Goal: Information Seeking & Learning: Learn about a topic

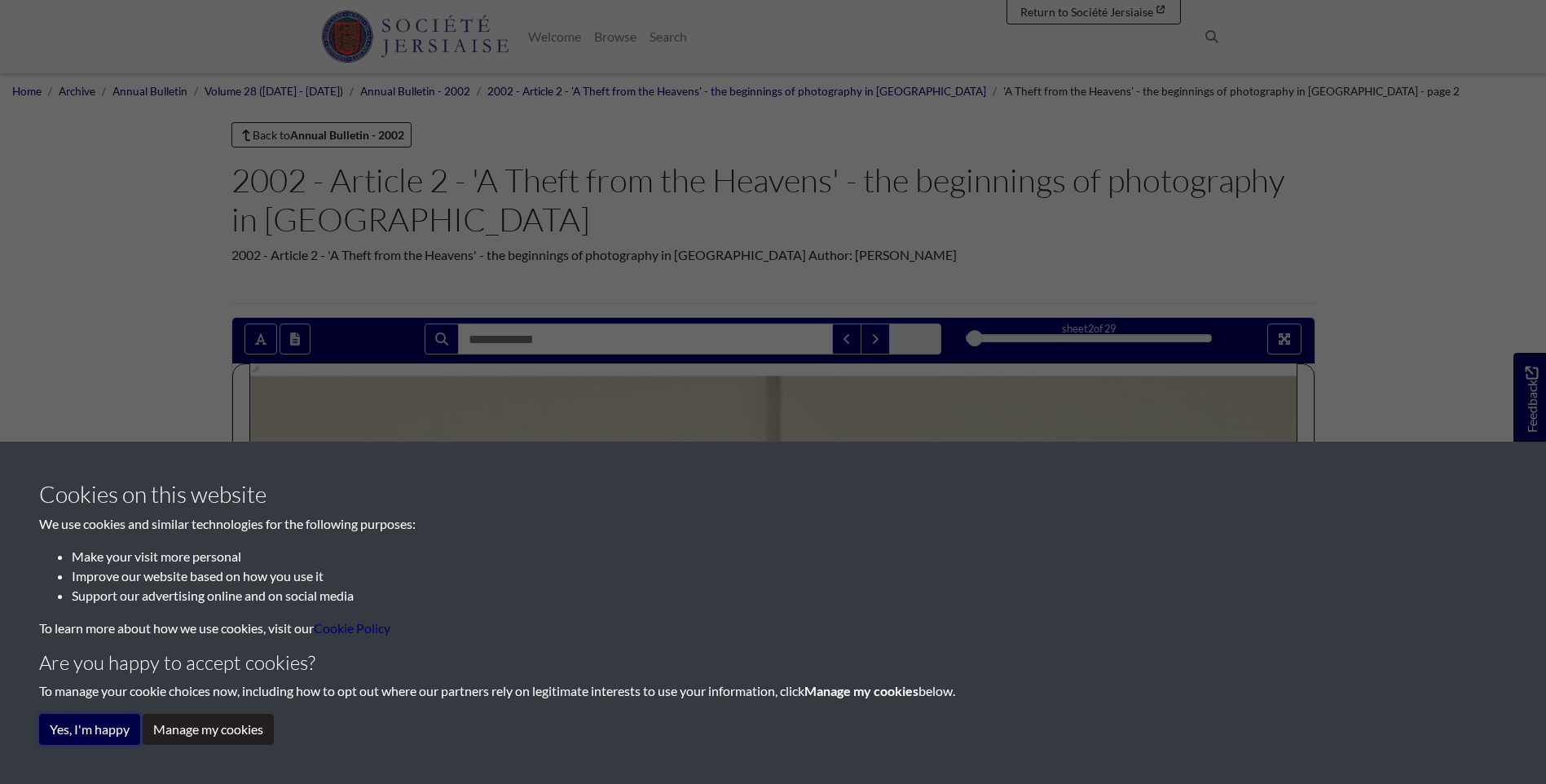
click at [74, 729] on button "Yes, I'm happy" at bounding box center [89, 729] width 101 height 31
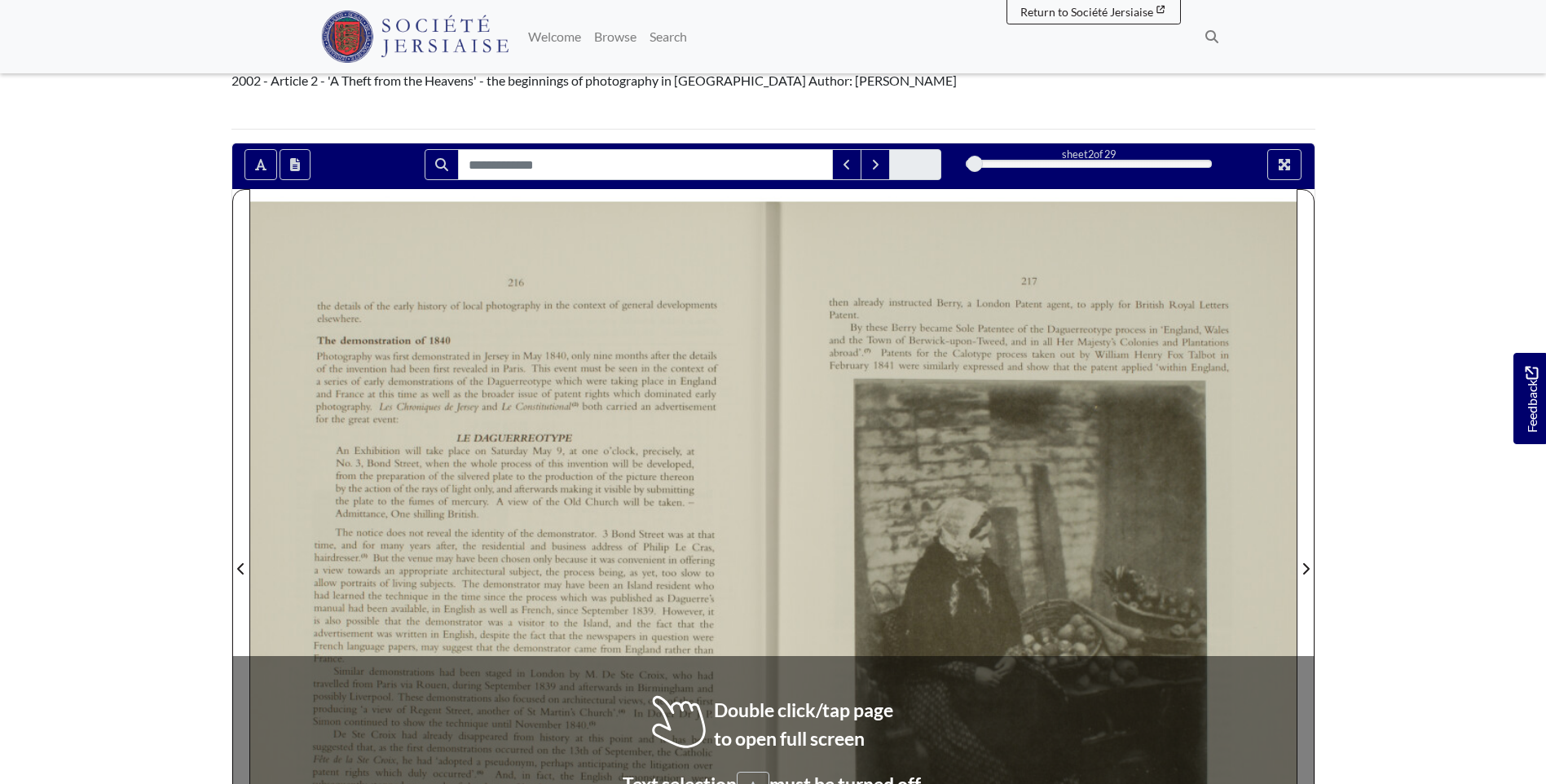
scroll to position [244, 0]
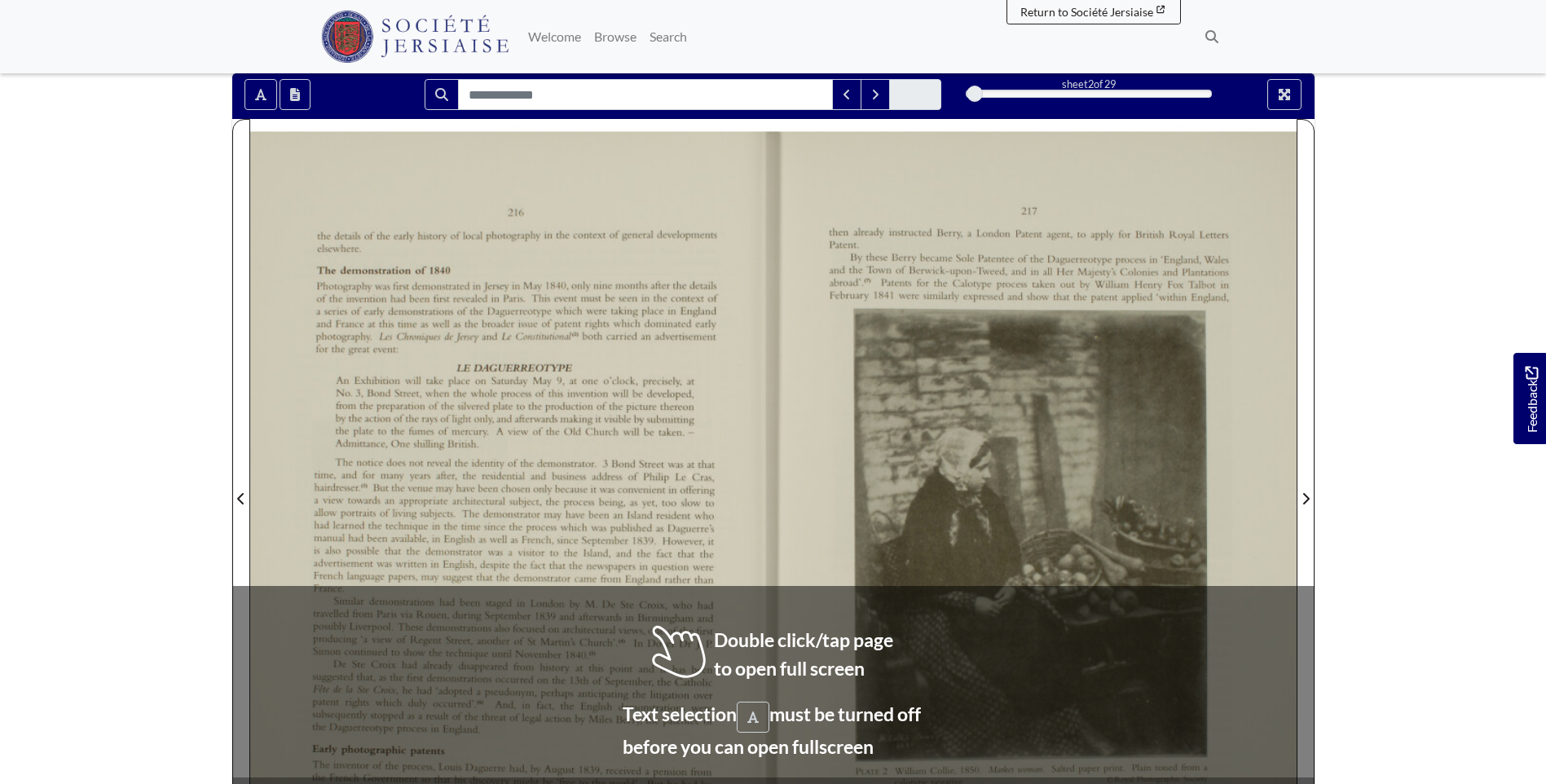
click at [492, 489] on div at bounding box center [512, 489] width 524 height 739
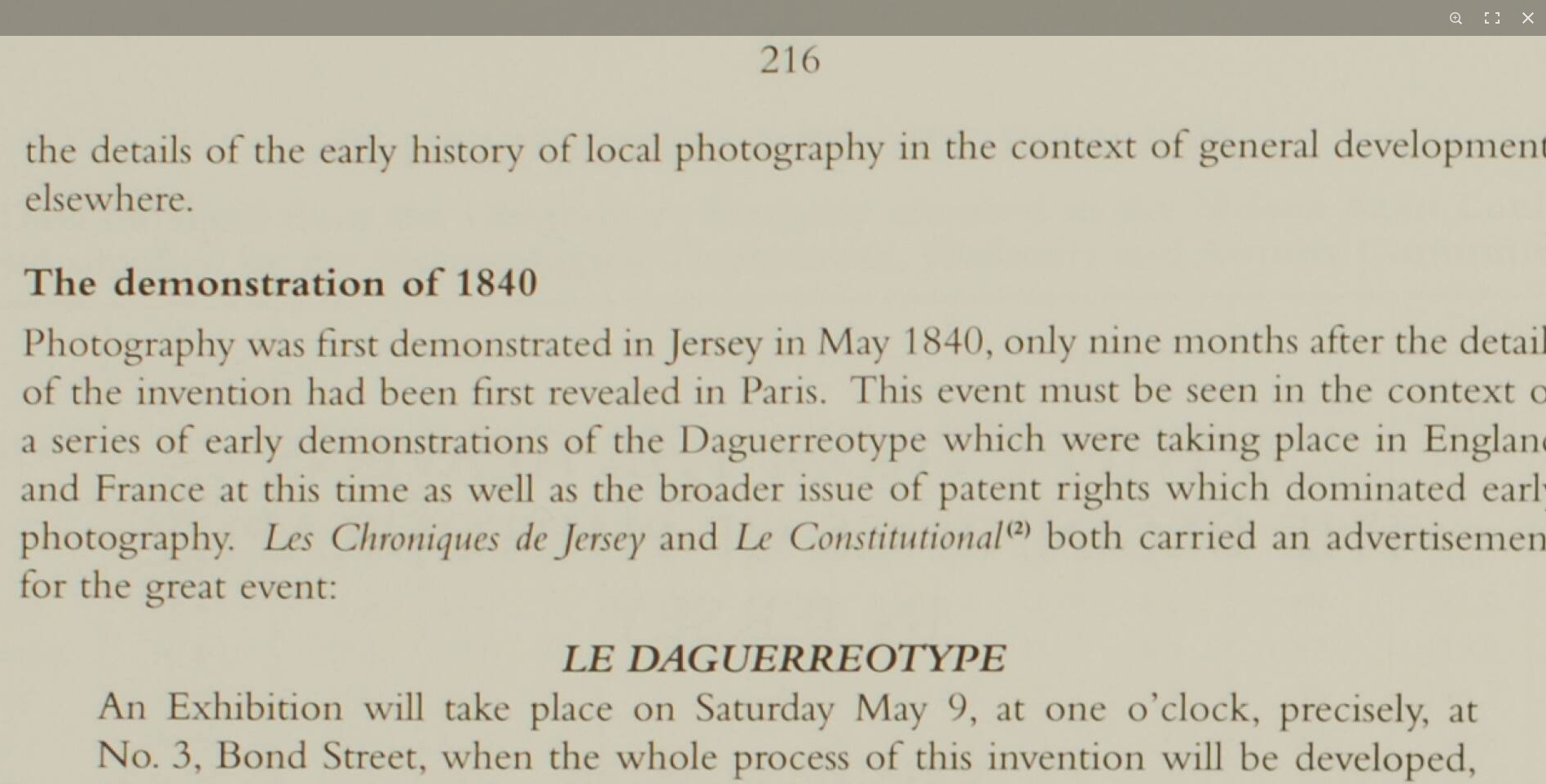
scroll to position [310, 0]
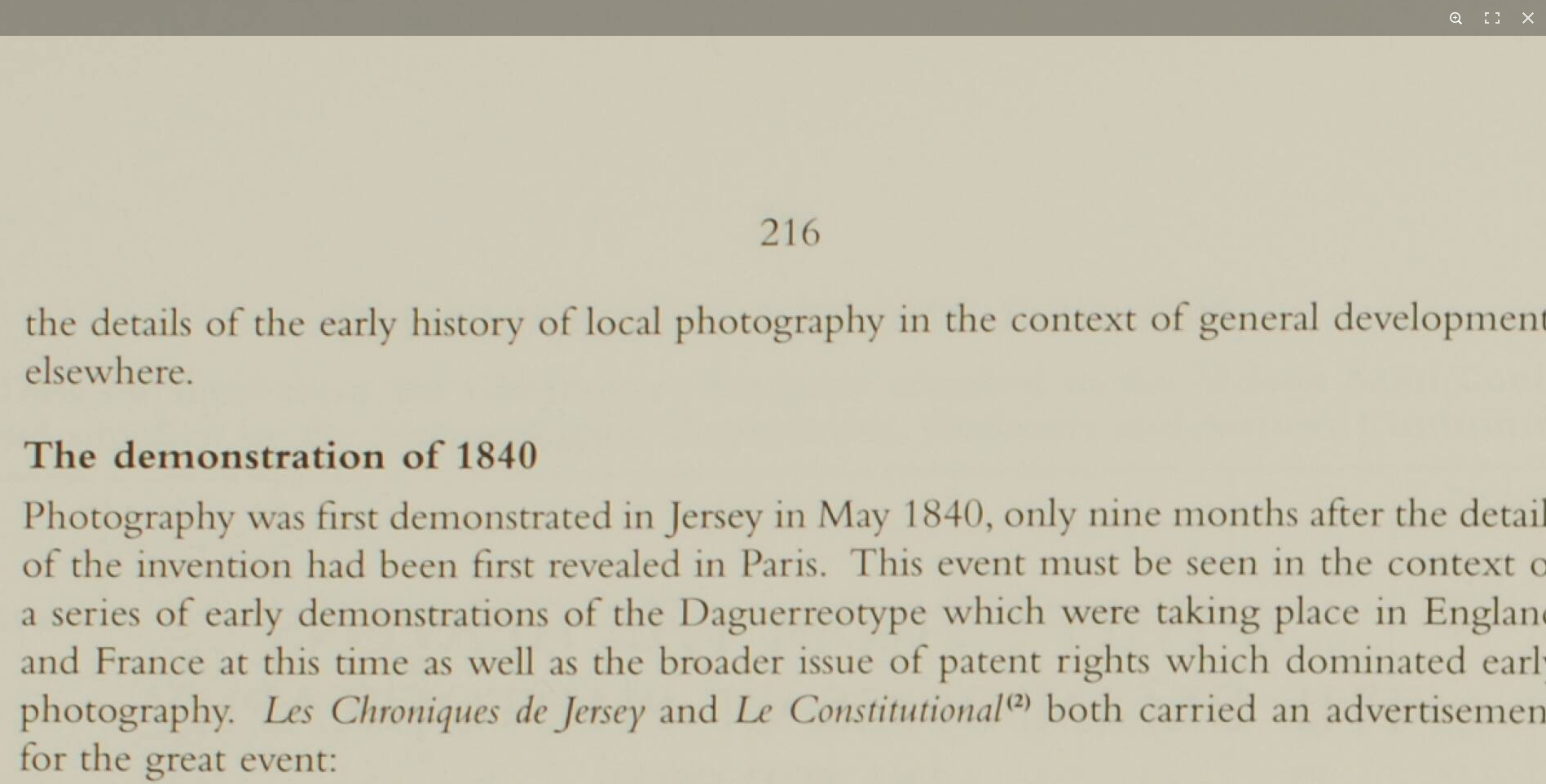
click at [1455, 11] on button at bounding box center [1456, 17] width 35 height 35
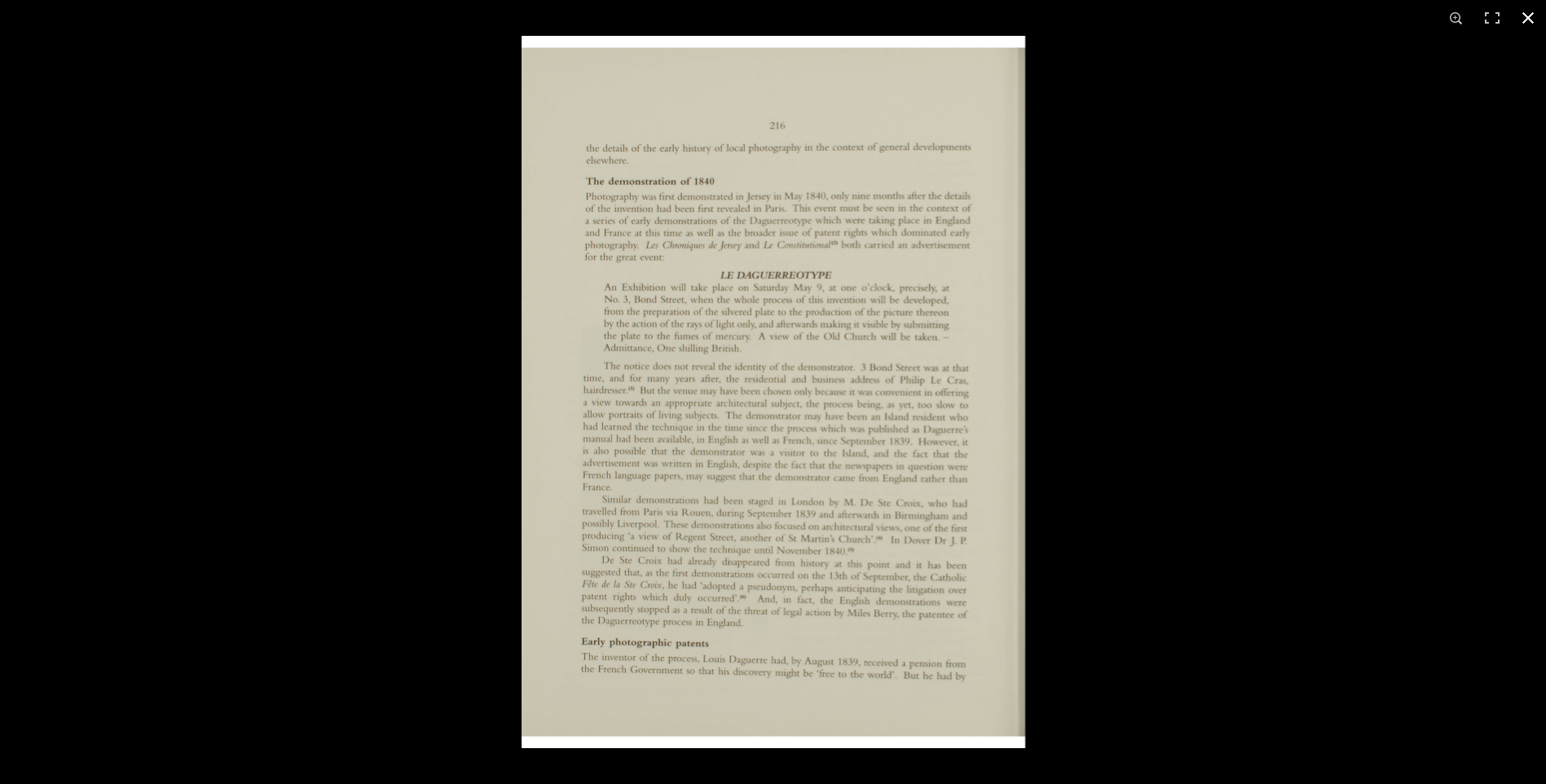
click at [1205, 423] on div at bounding box center [1294, 427] width 1546 height 784
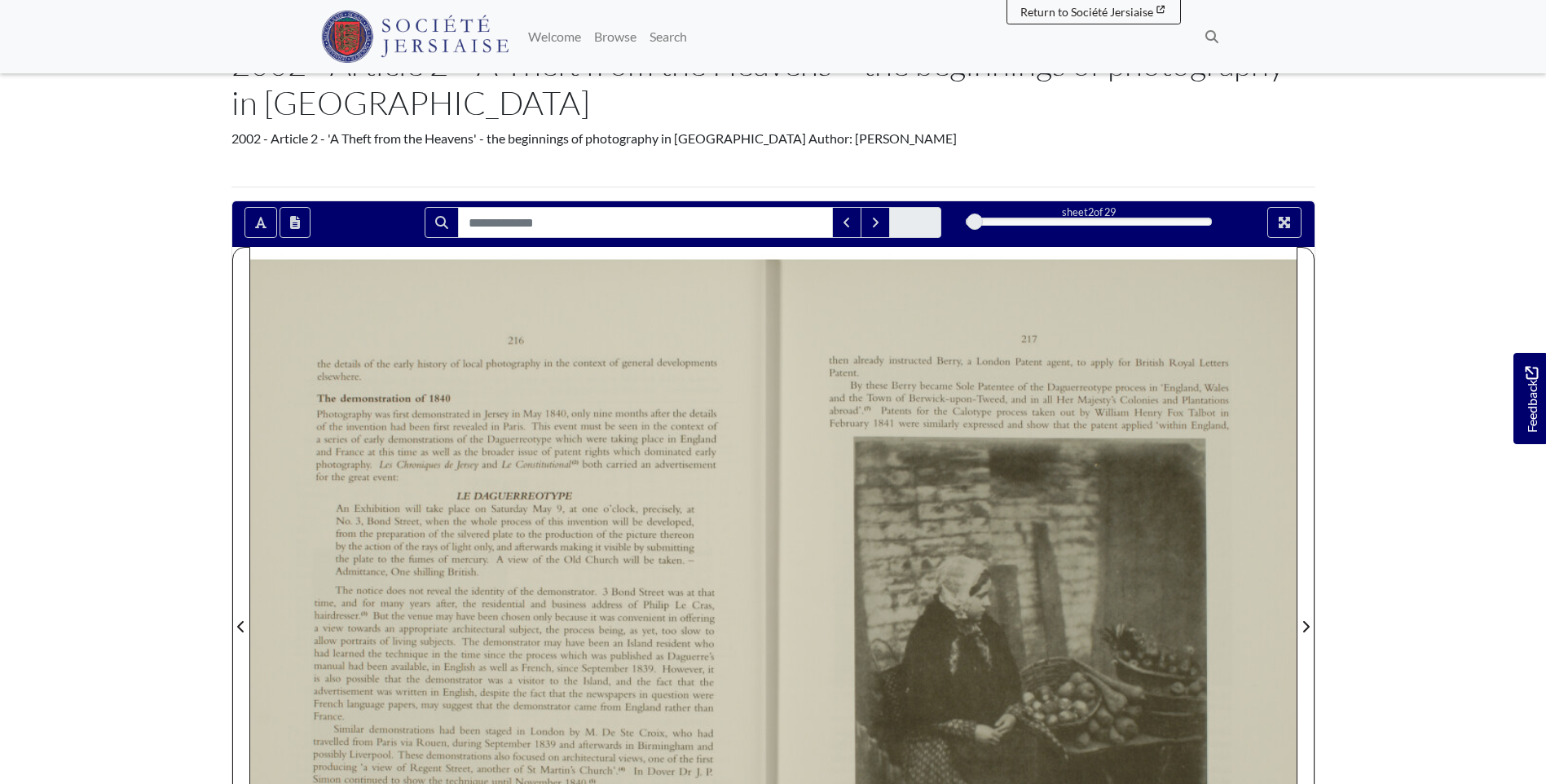
scroll to position [88, 0]
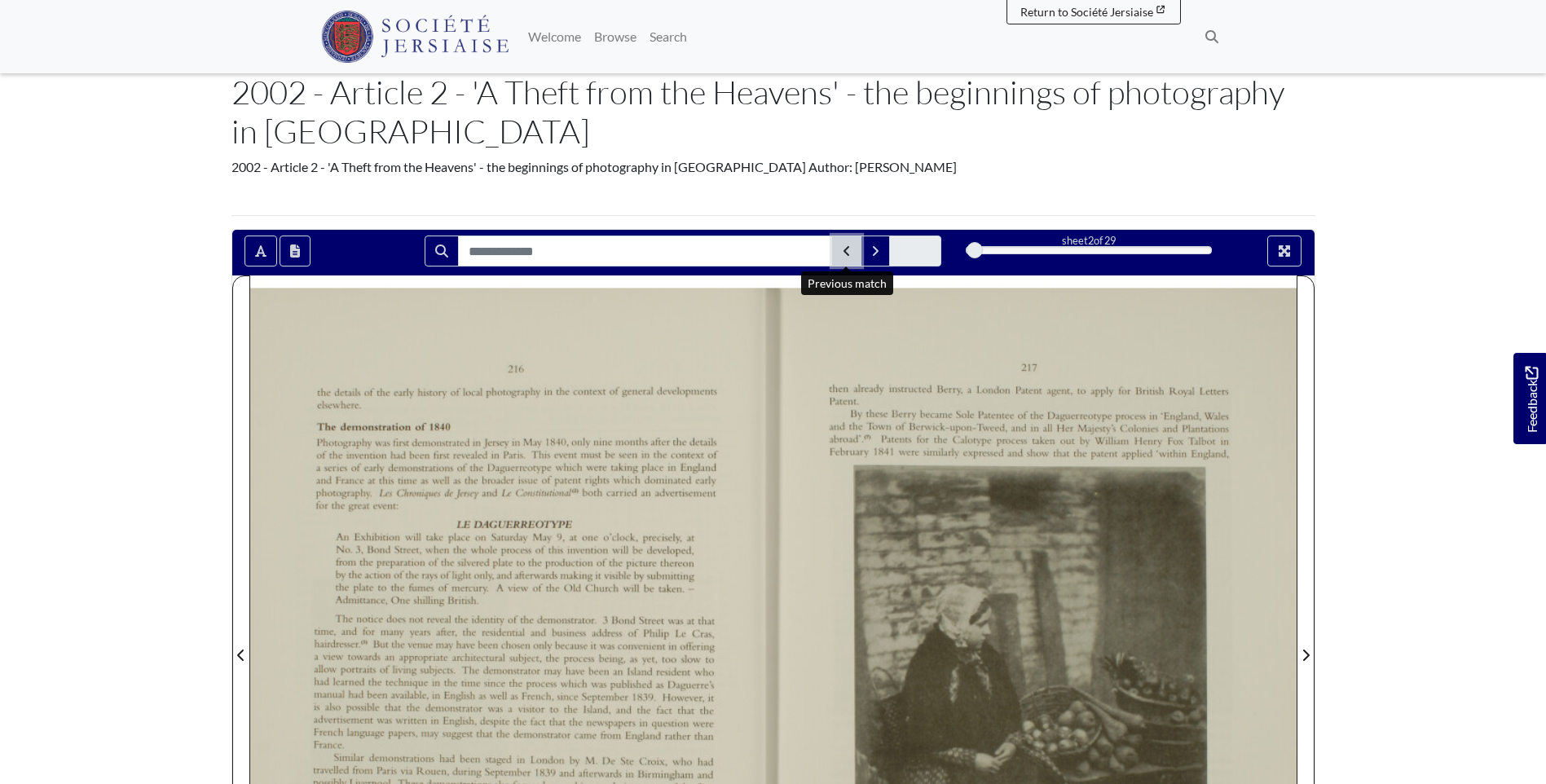
click at [848, 244] on icon "Previous Match" at bounding box center [846, 251] width 8 height 13
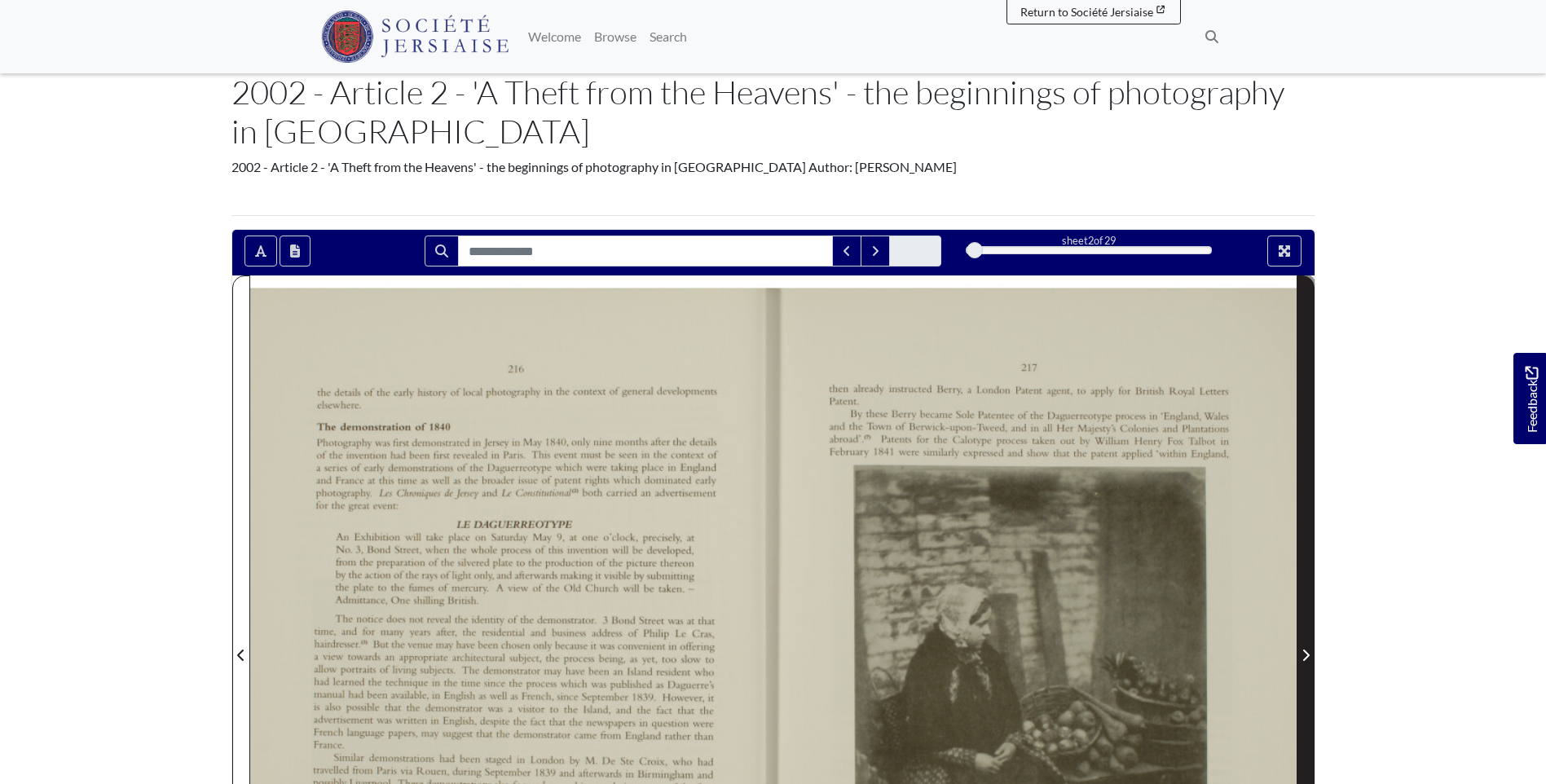
click at [1302, 655] on icon "Next Page" at bounding box center [1305, 655] width 8 height 13
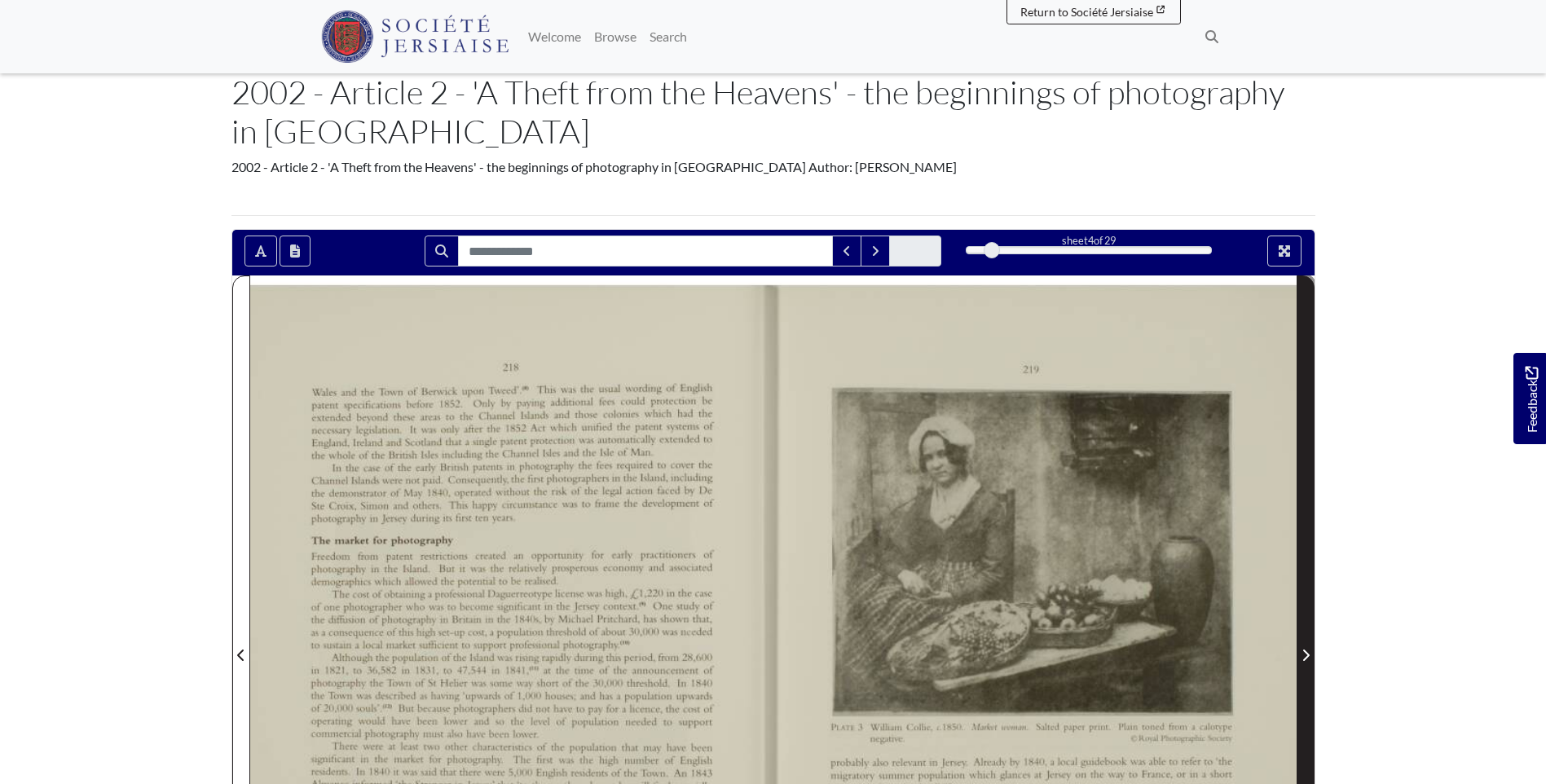
click at [1304, 659] on icon "Next Page" at bounding box center [1305, 655] width 8 height 13
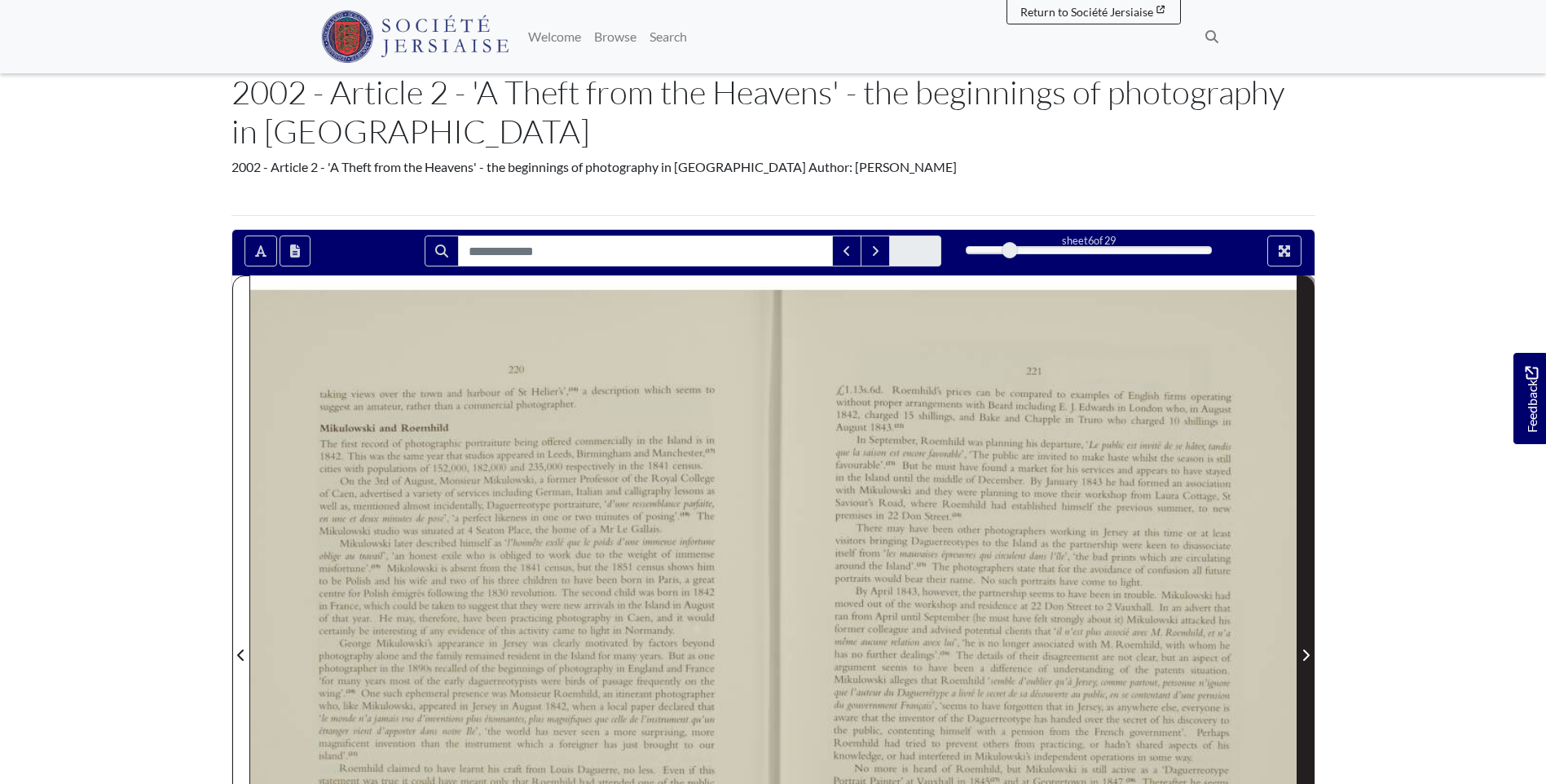
click at [1304, 659] on icon "Next Page" at bounding box center [1305, 655] width 8 height 13
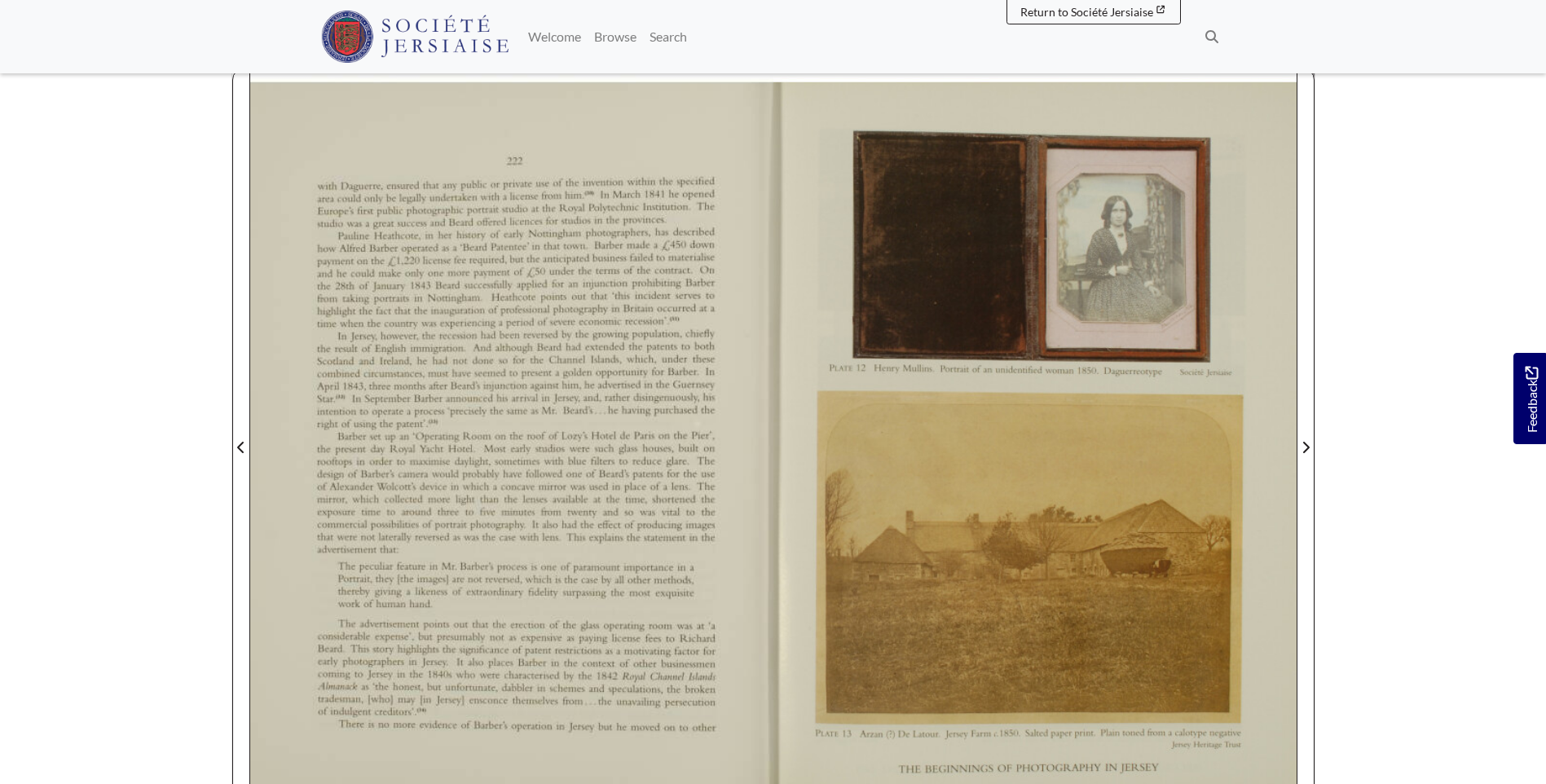
scroll to position [332, 0]
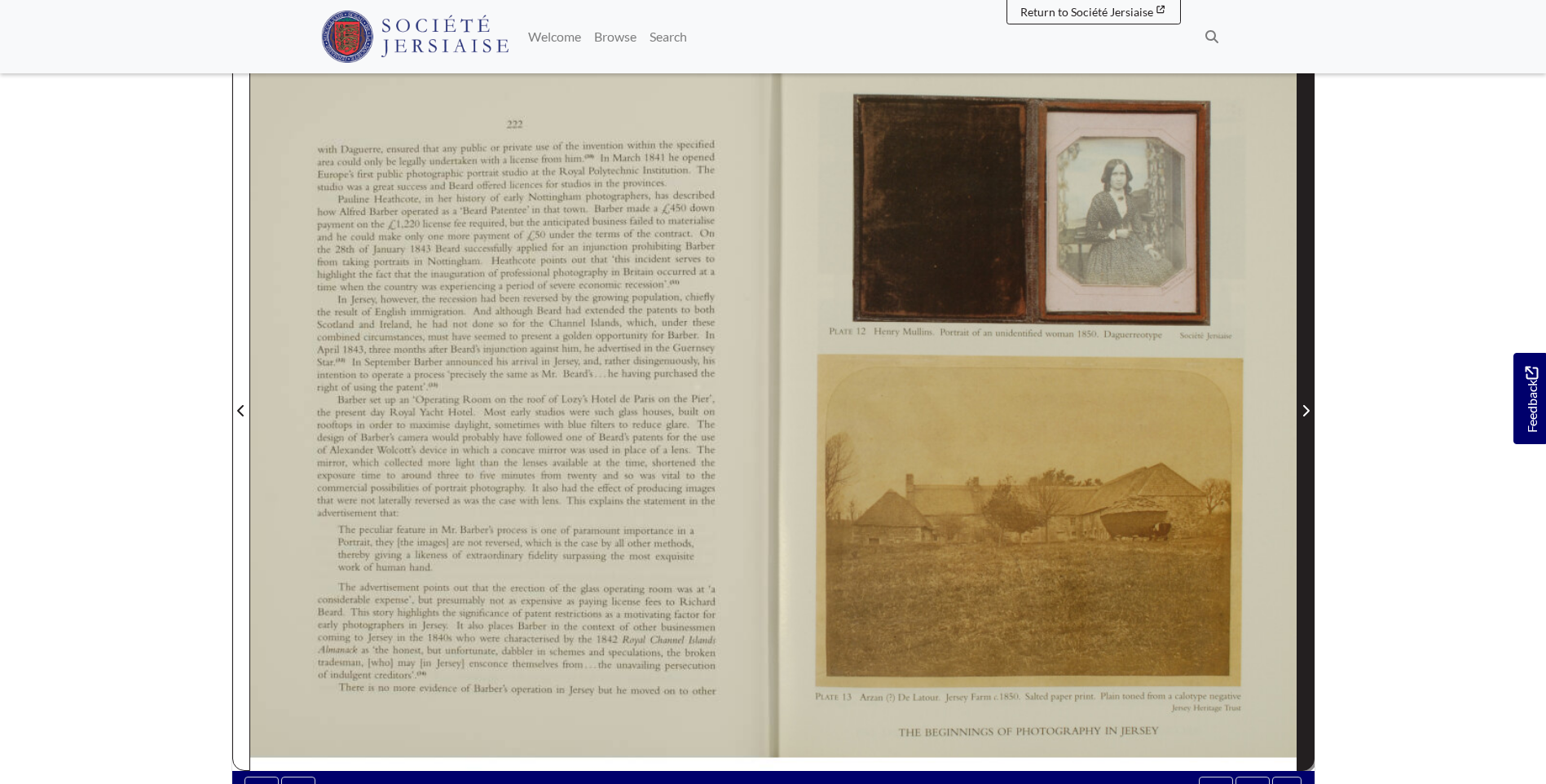
click at [1305, 410] on icon "Next Page" at bounding box center [1305, 411] width 8 height 13
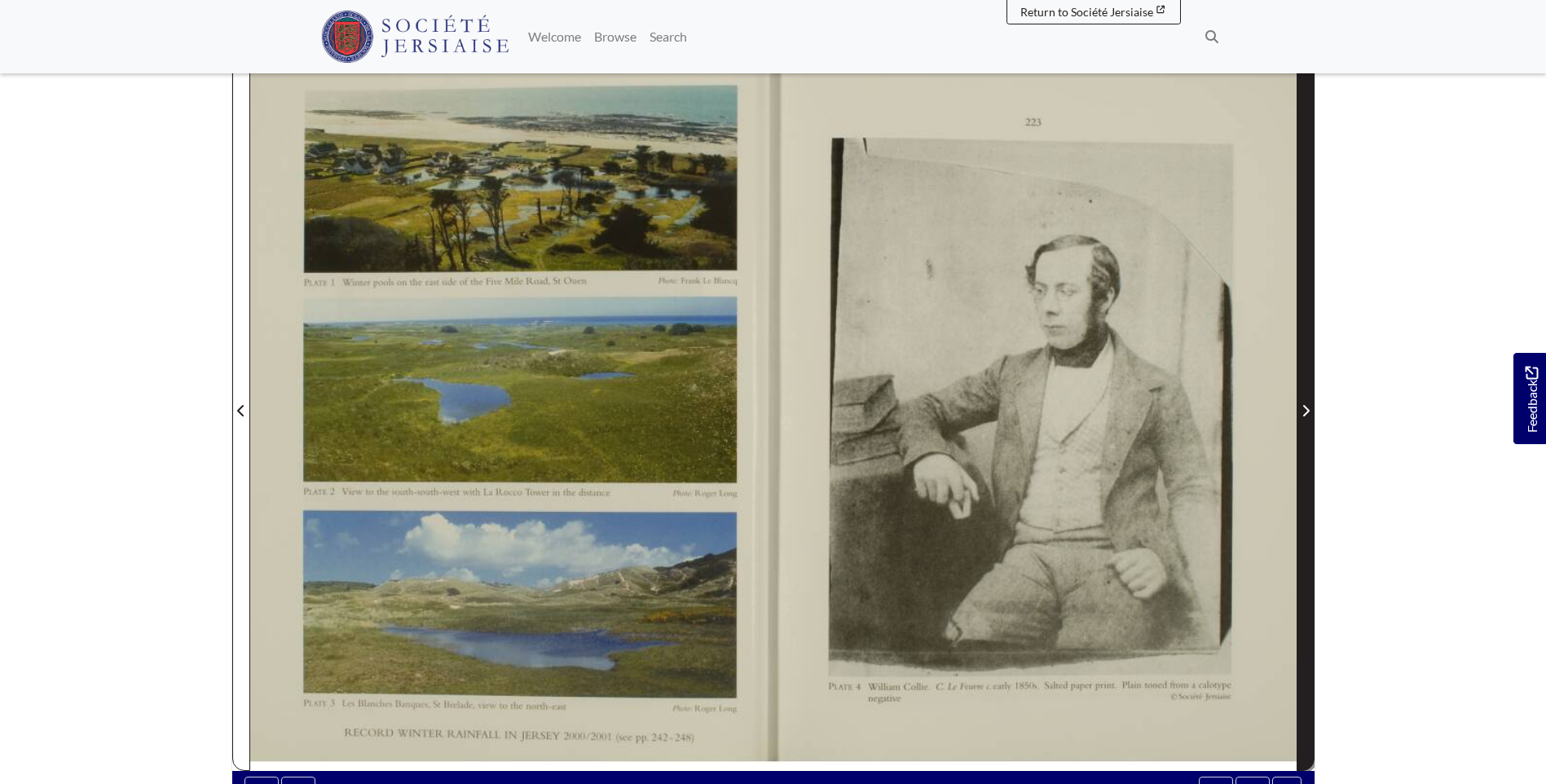
click at [1305, 410] on icon "Next Page" at bounding box center [1305, 411] width 8 height 13
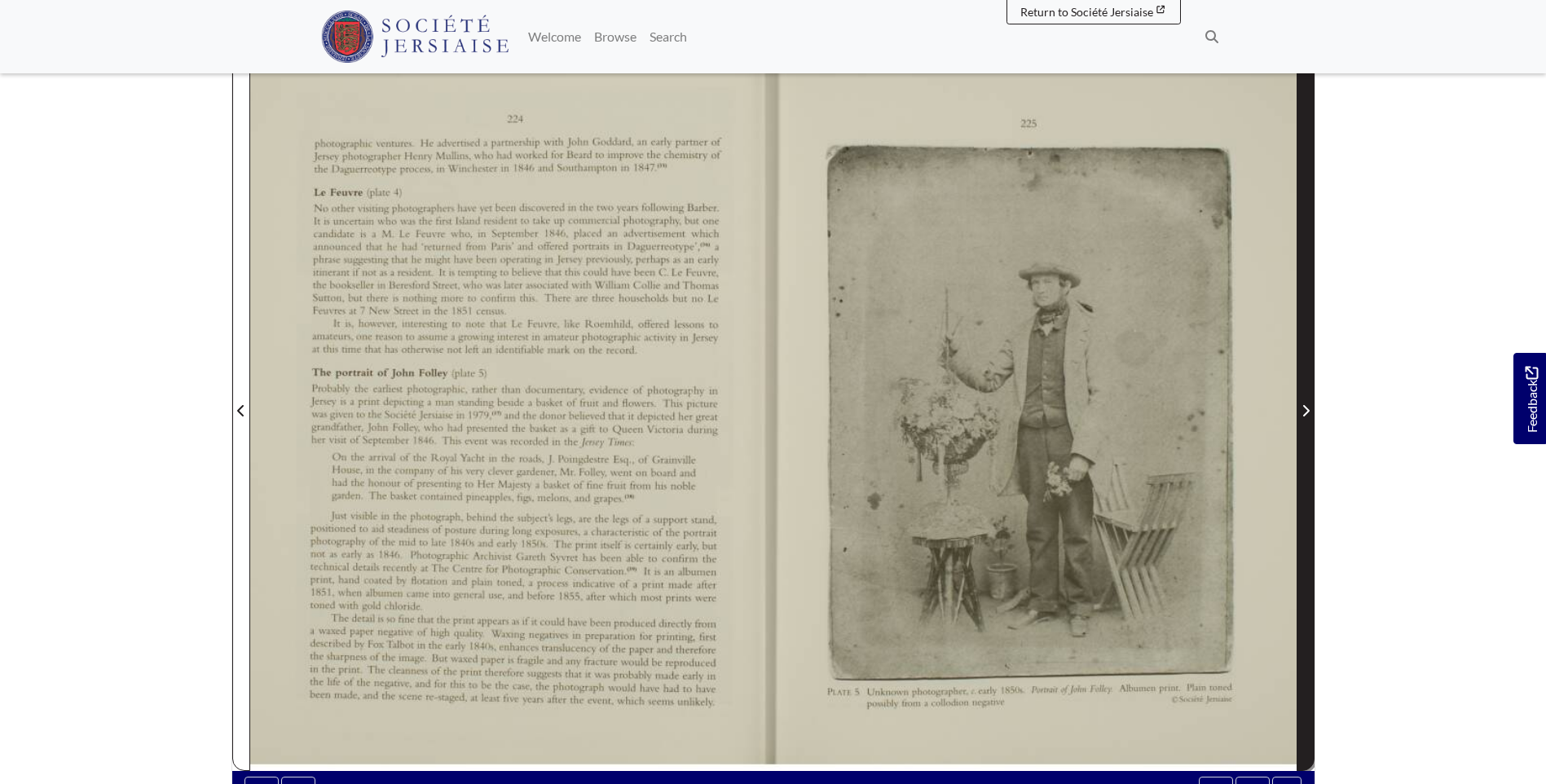
click at [1305, 410] on icon "Next Page" at bounding box center [1305, 411] width 8 height 13
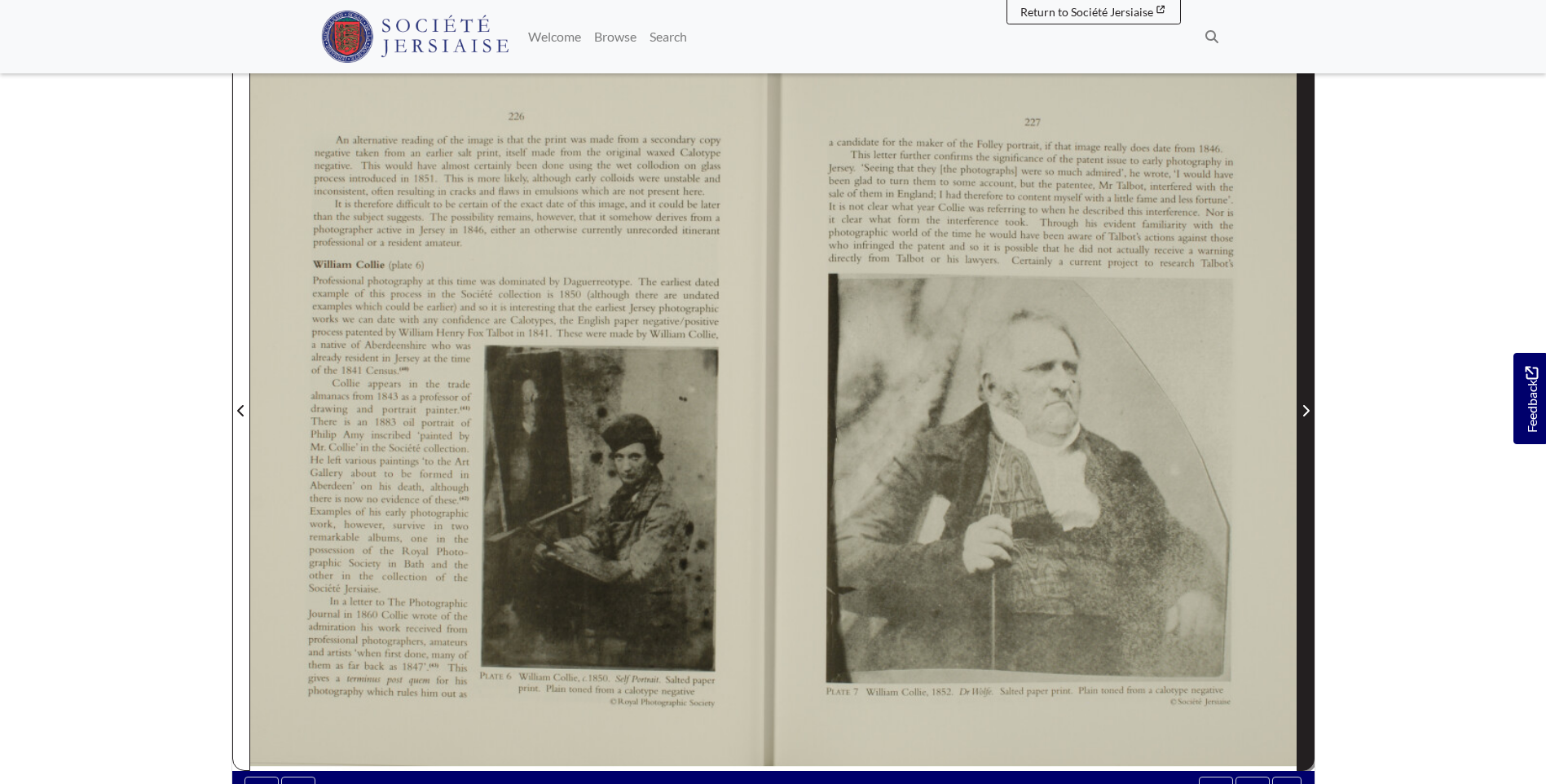
click at [1305, 410] on icon "Next Page" at bounding box center [1305, 411] width 8 height 13
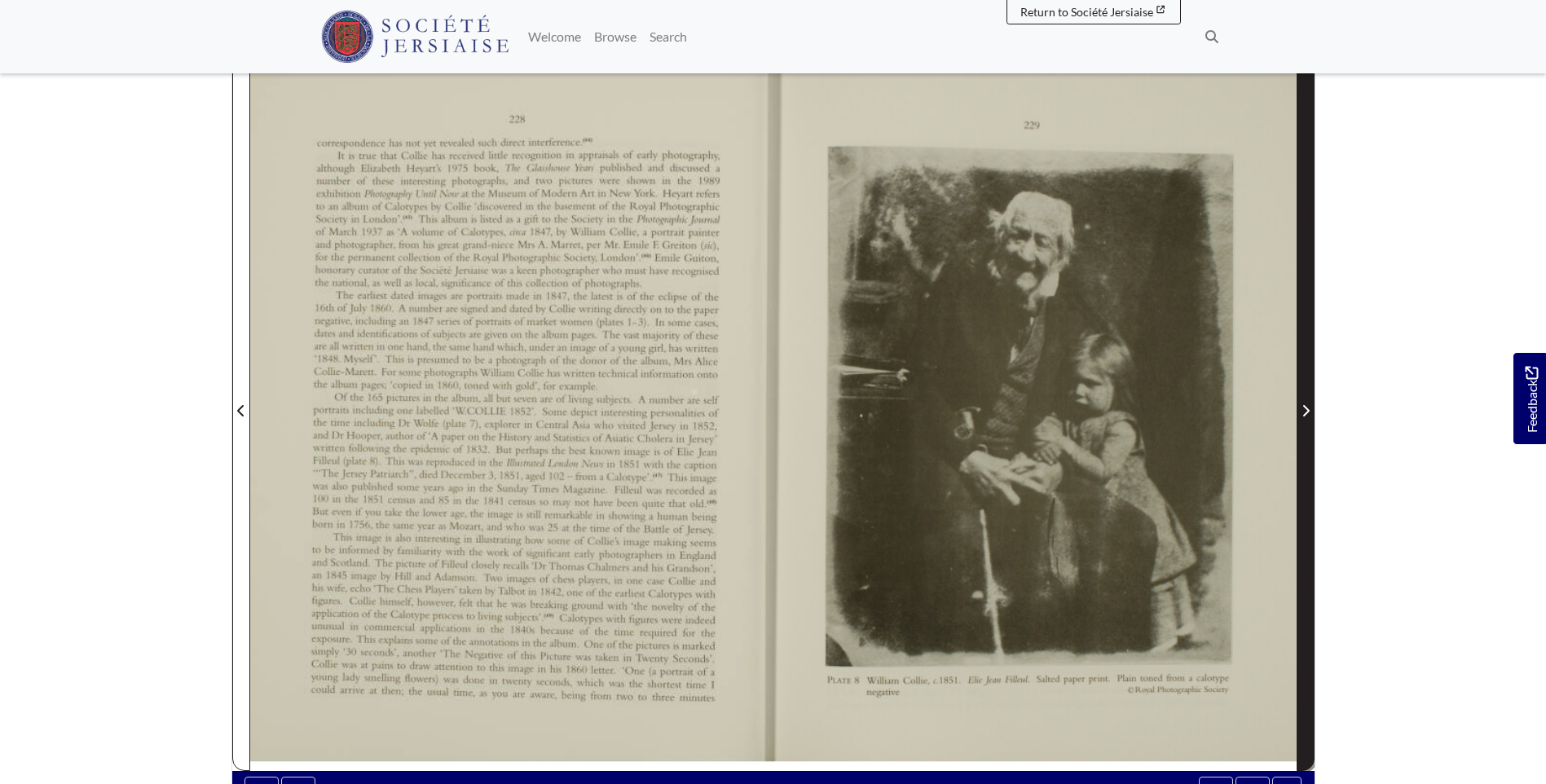
click at [1305, 410] on icon "Next Page" at bounding box center [1305, 411] width 8 height 13
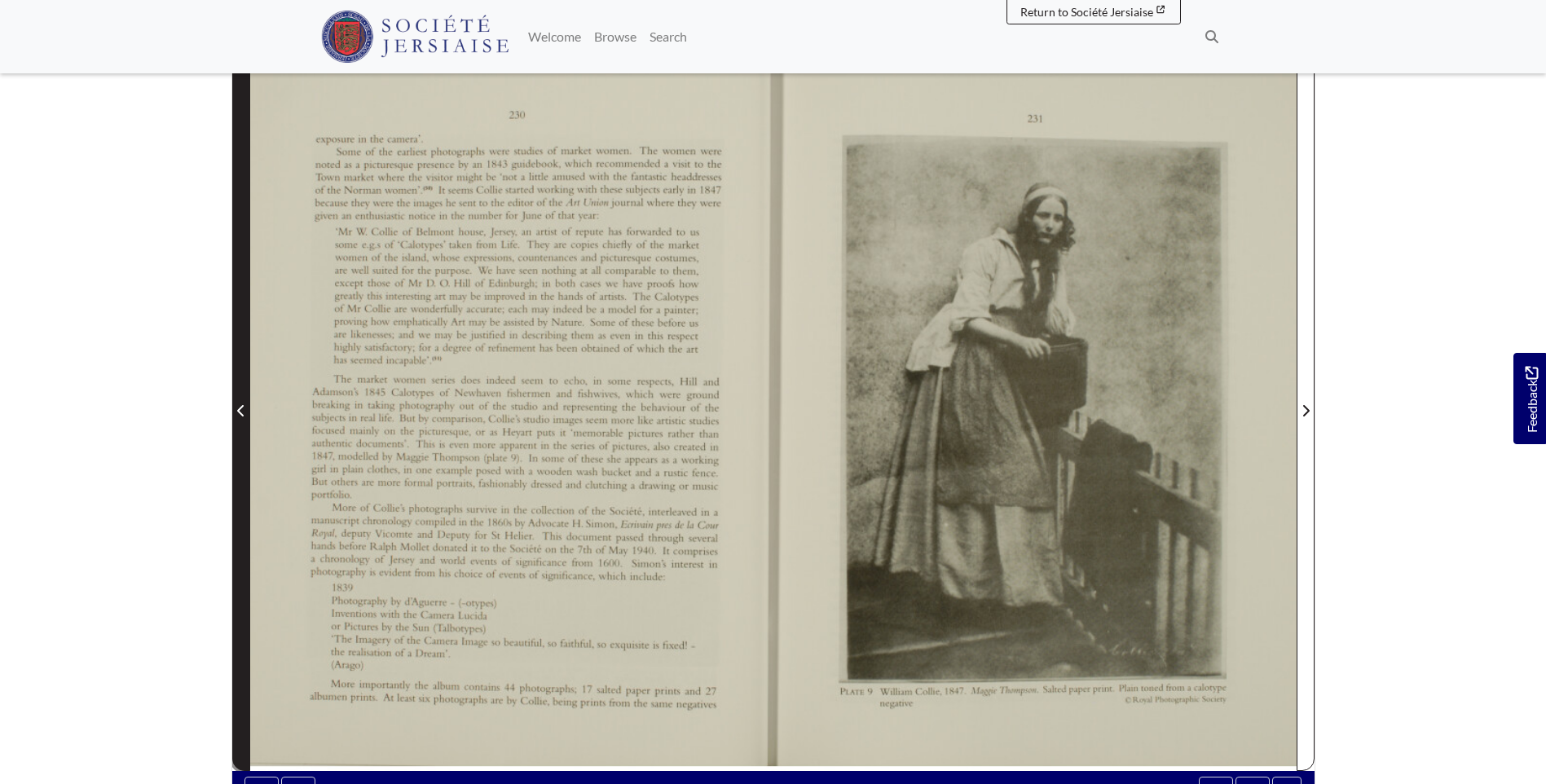
click at [242, 414] on icon "Previous Page" at bounding box center [241, 411] width 8 height 13
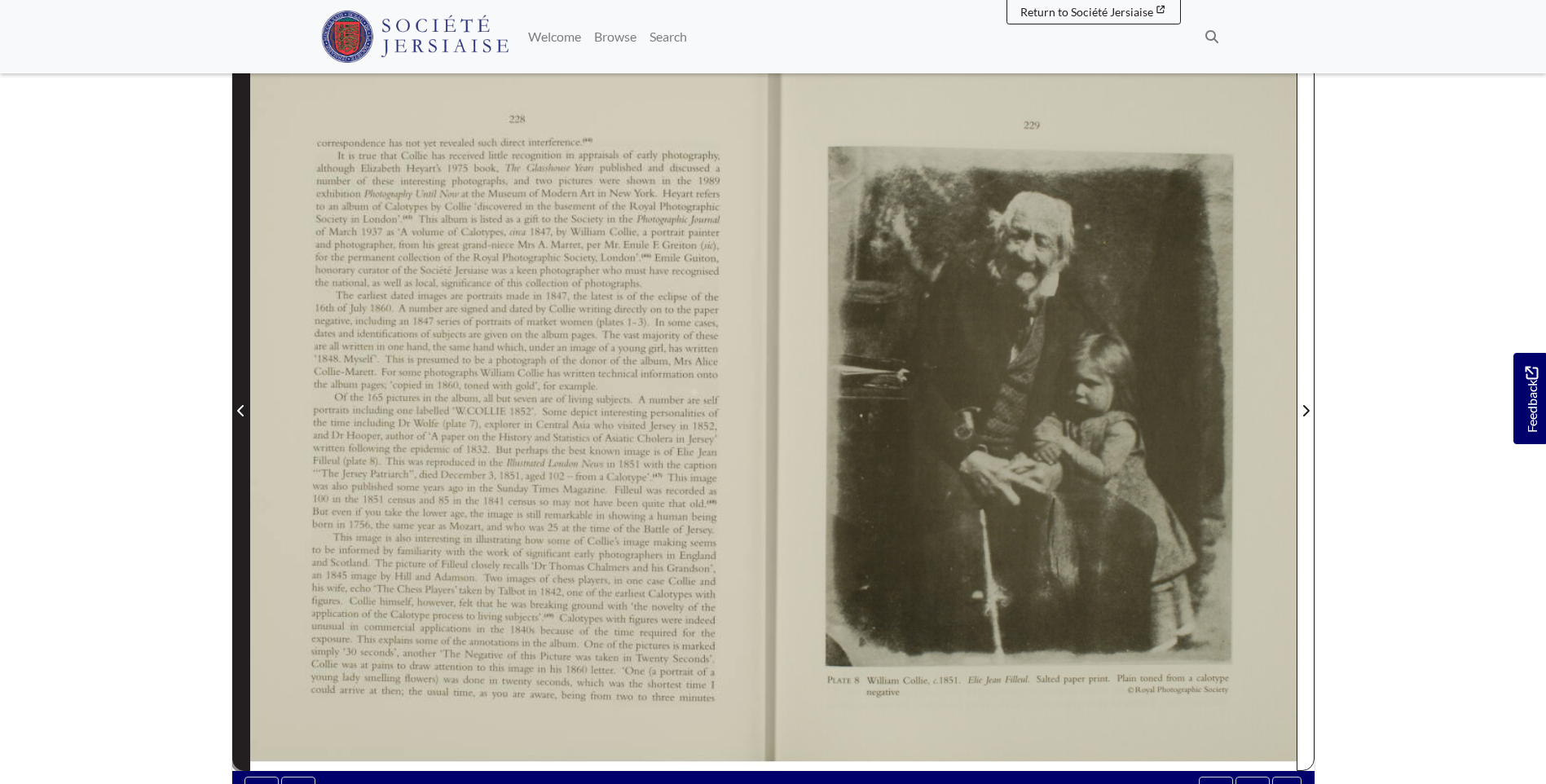
click at [242, 414] on icon "Previous Page" at bounding box center [241, 411] width 8 height 13
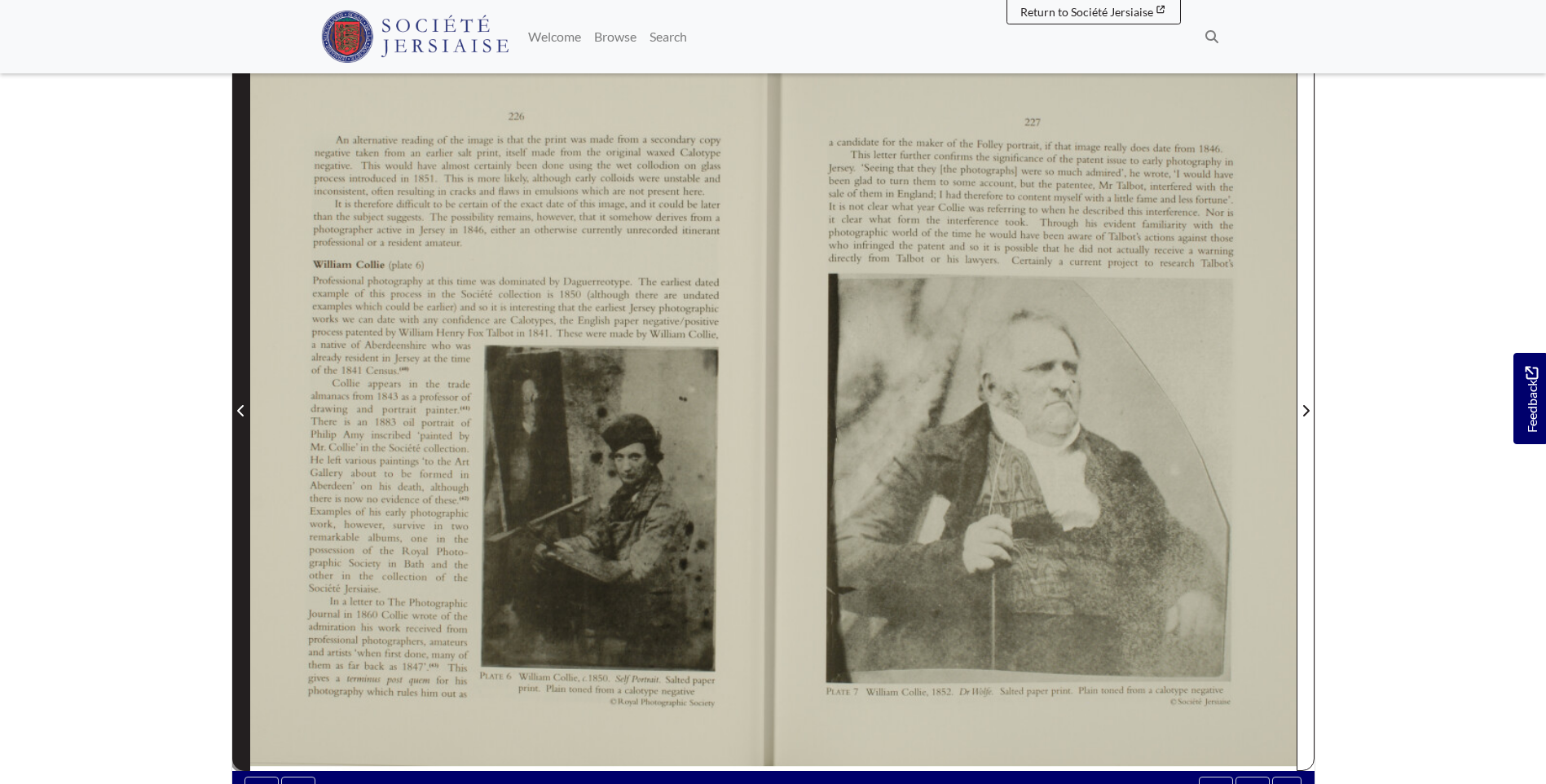
click at [243, 414] on icon "Previous Page" at bounding box center [241, 411] width 8 height 13
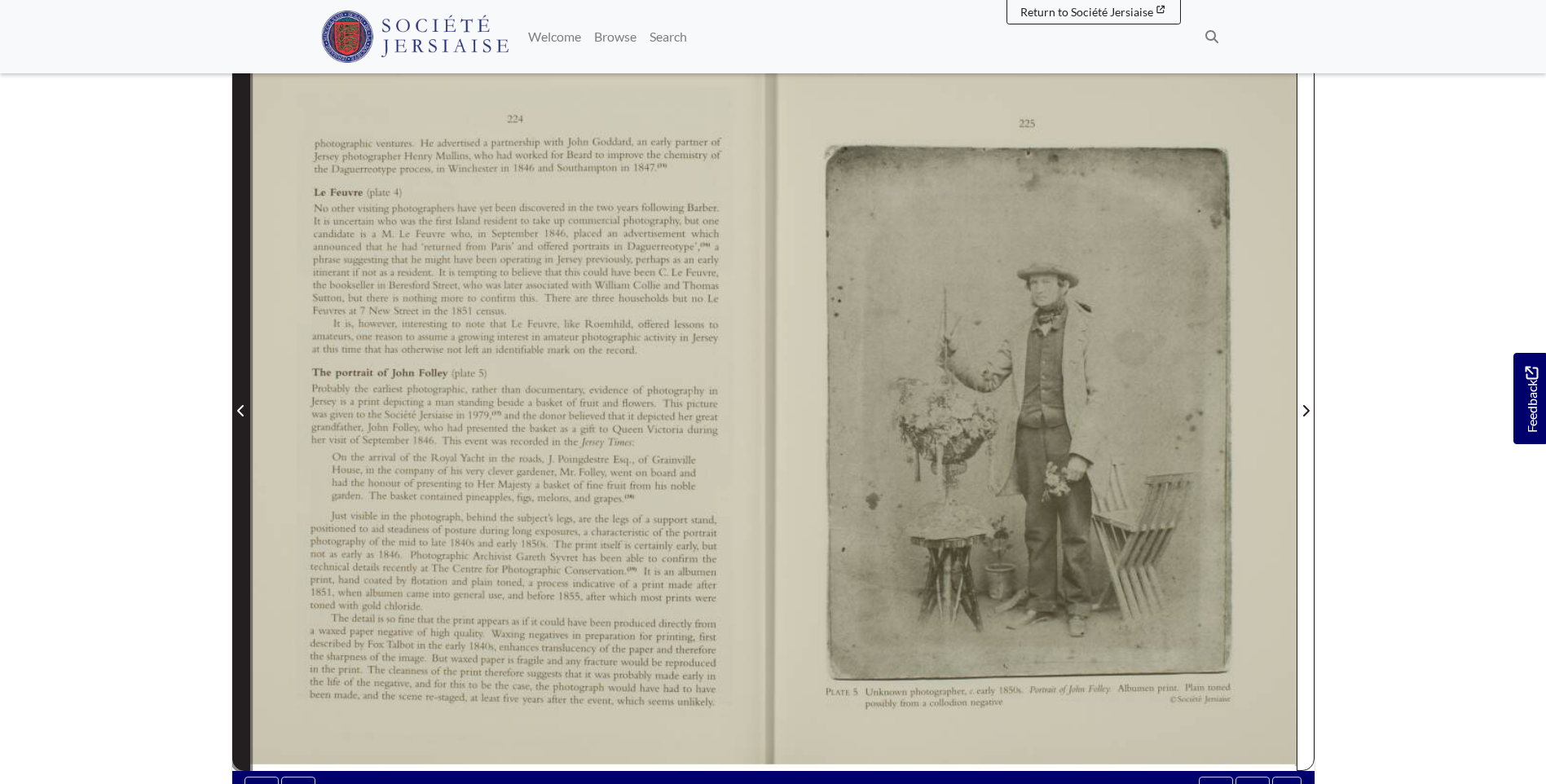
click at [243, 414] on icon "Previous Page" at bounding box center [241, 411] width 8 height 13
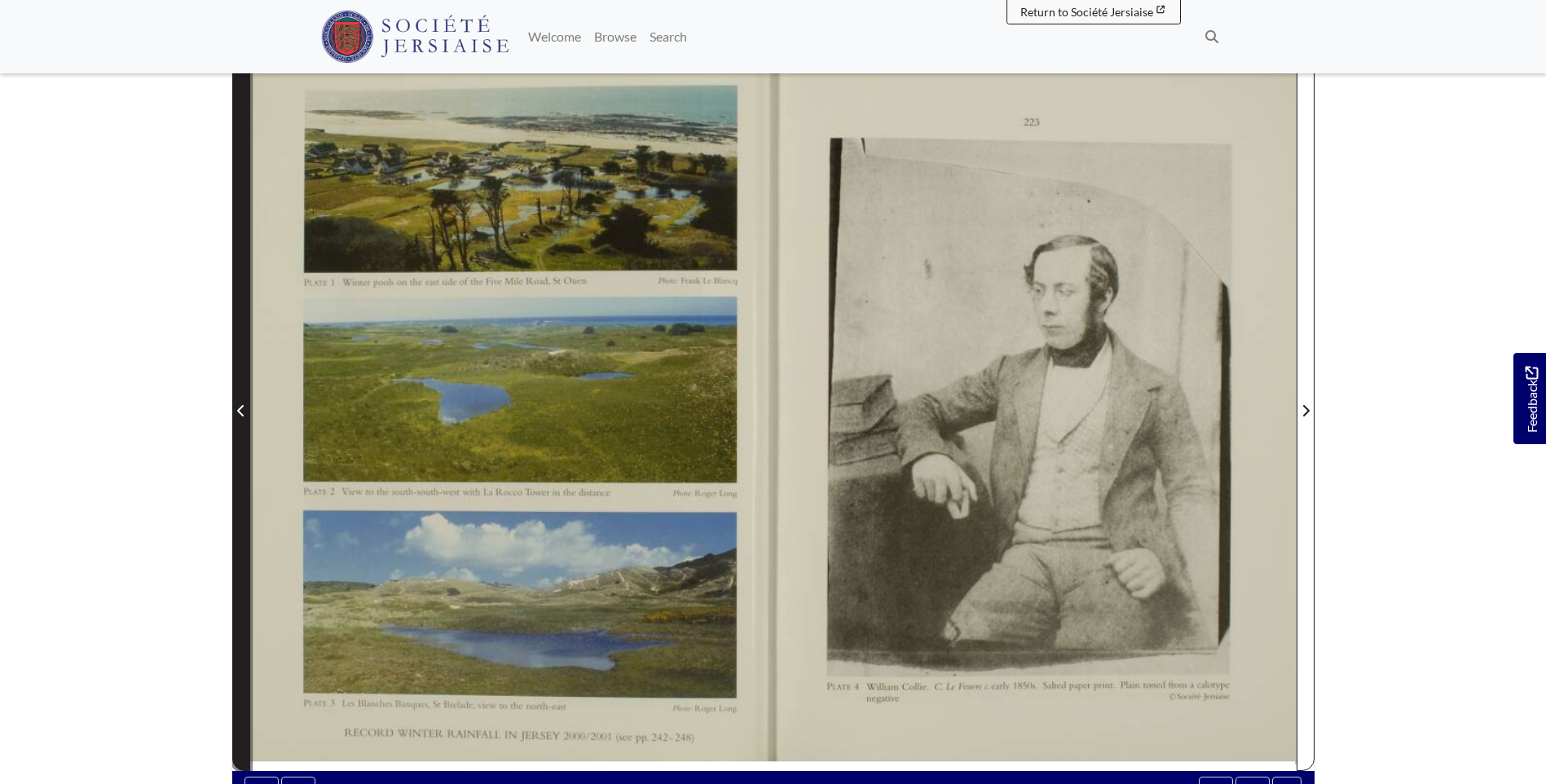
click at [243, 414] on icon "Previous Page" at bounding box center [241, 411] width 8 height 13
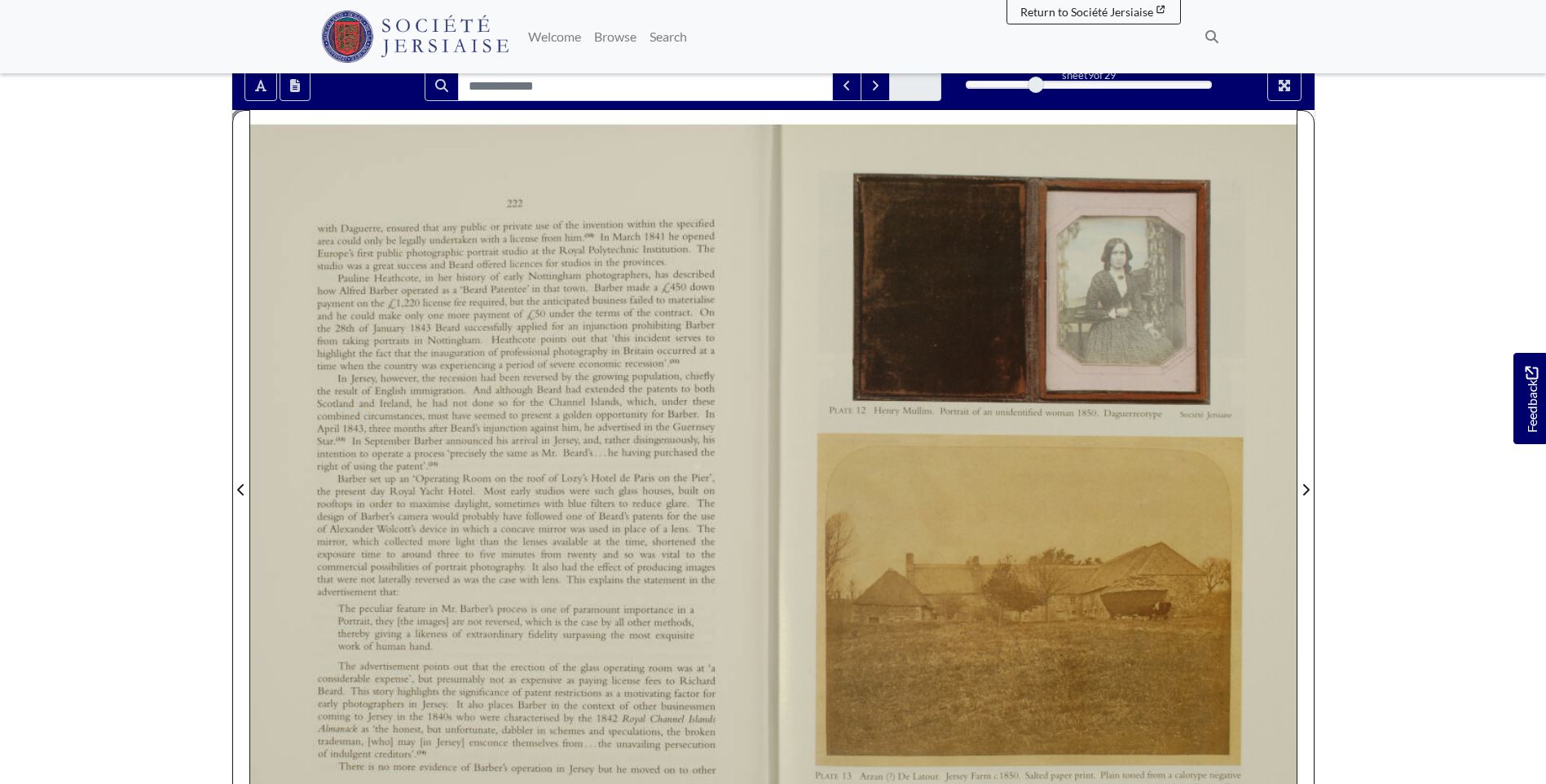
scroll to position [6, 0]
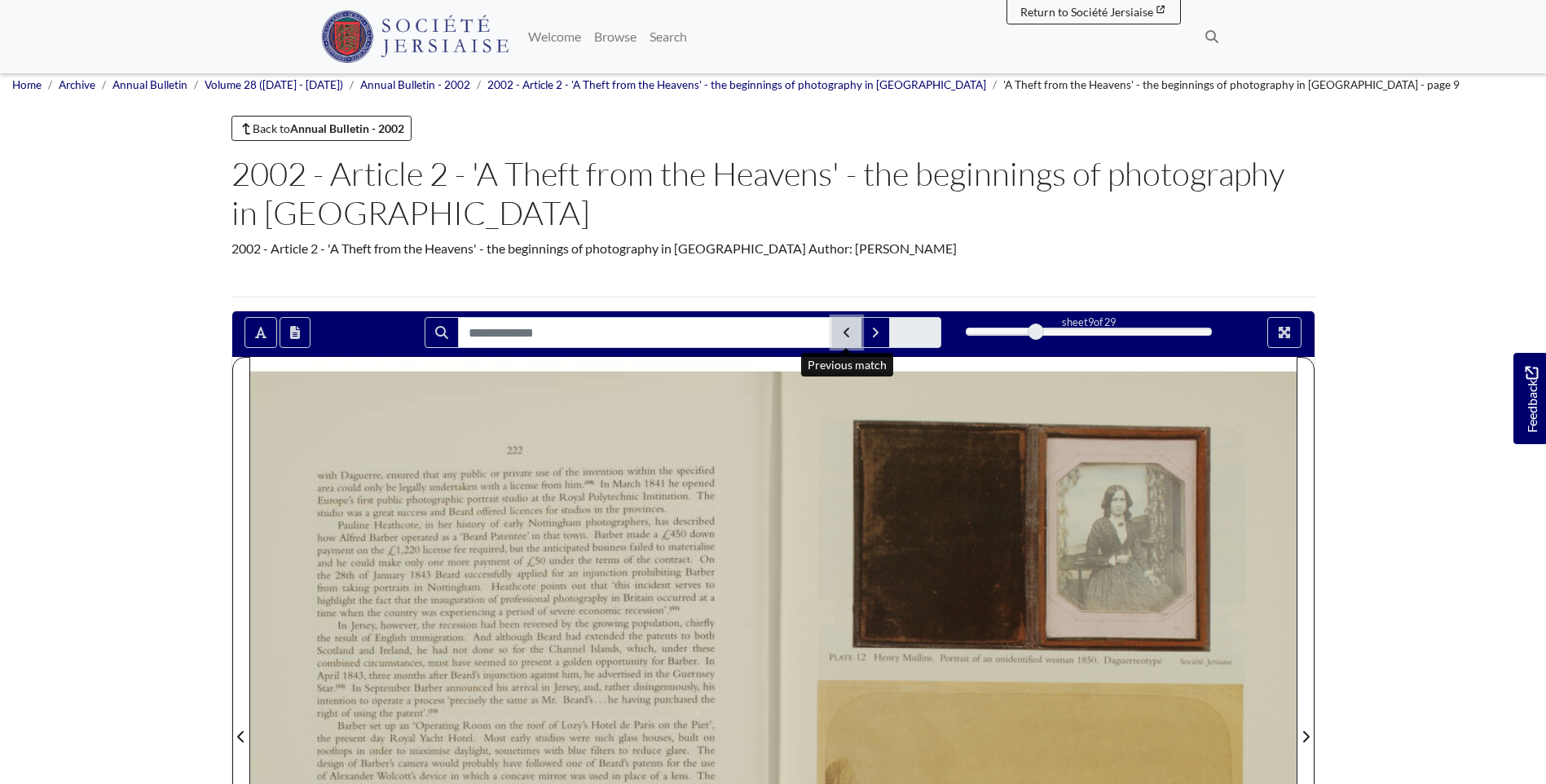
click at [849, 335] on icon "Previous Match" at bounding box center [846, 332] width 8 height 13
click at [239, 737] on icon "Previous Page" at bounding box center [240, 736] width 6 height 12
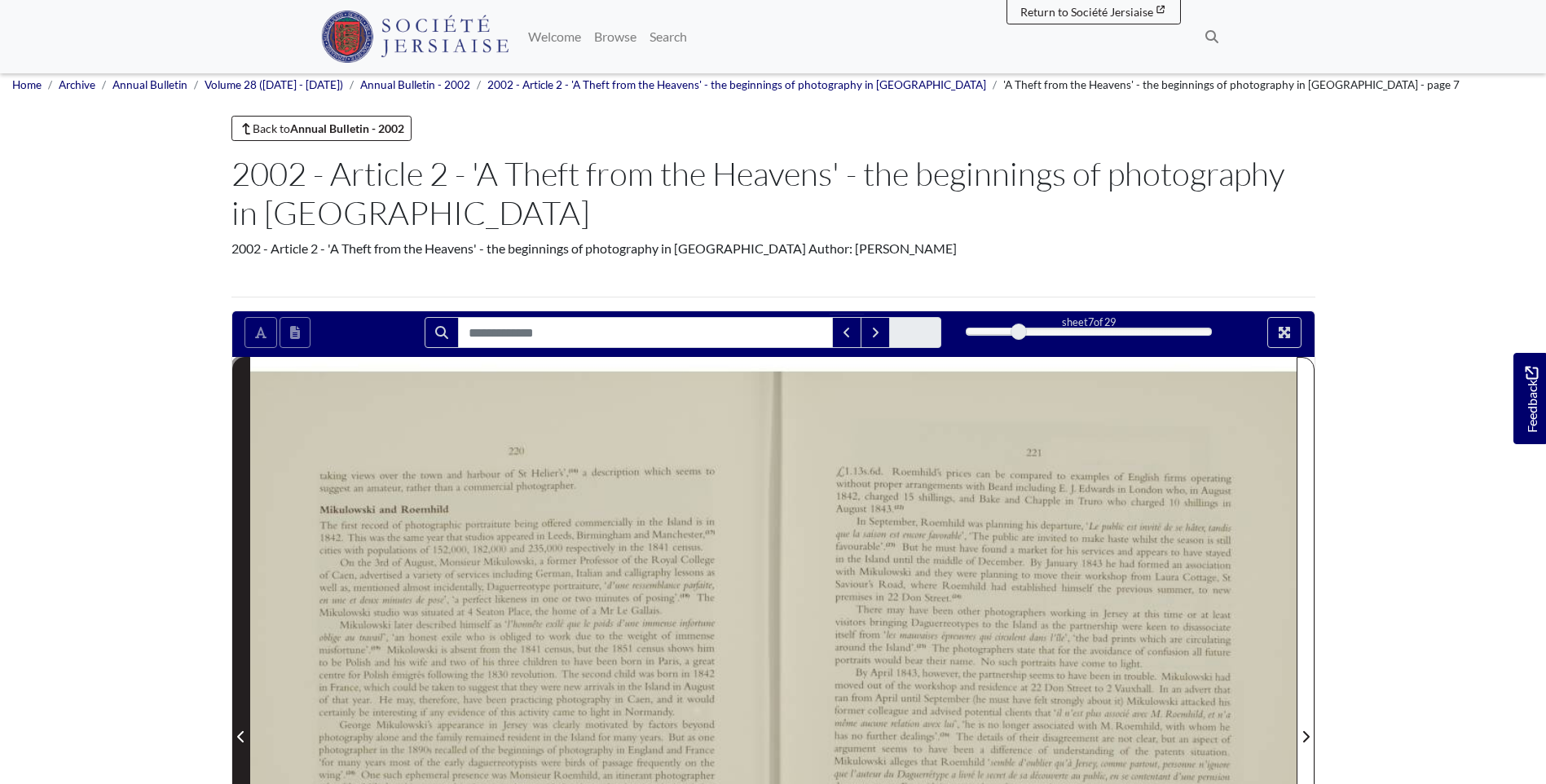
click at [239, 737] on icon "Previous Page" at bounding box center [240, 736] width 6 height 12
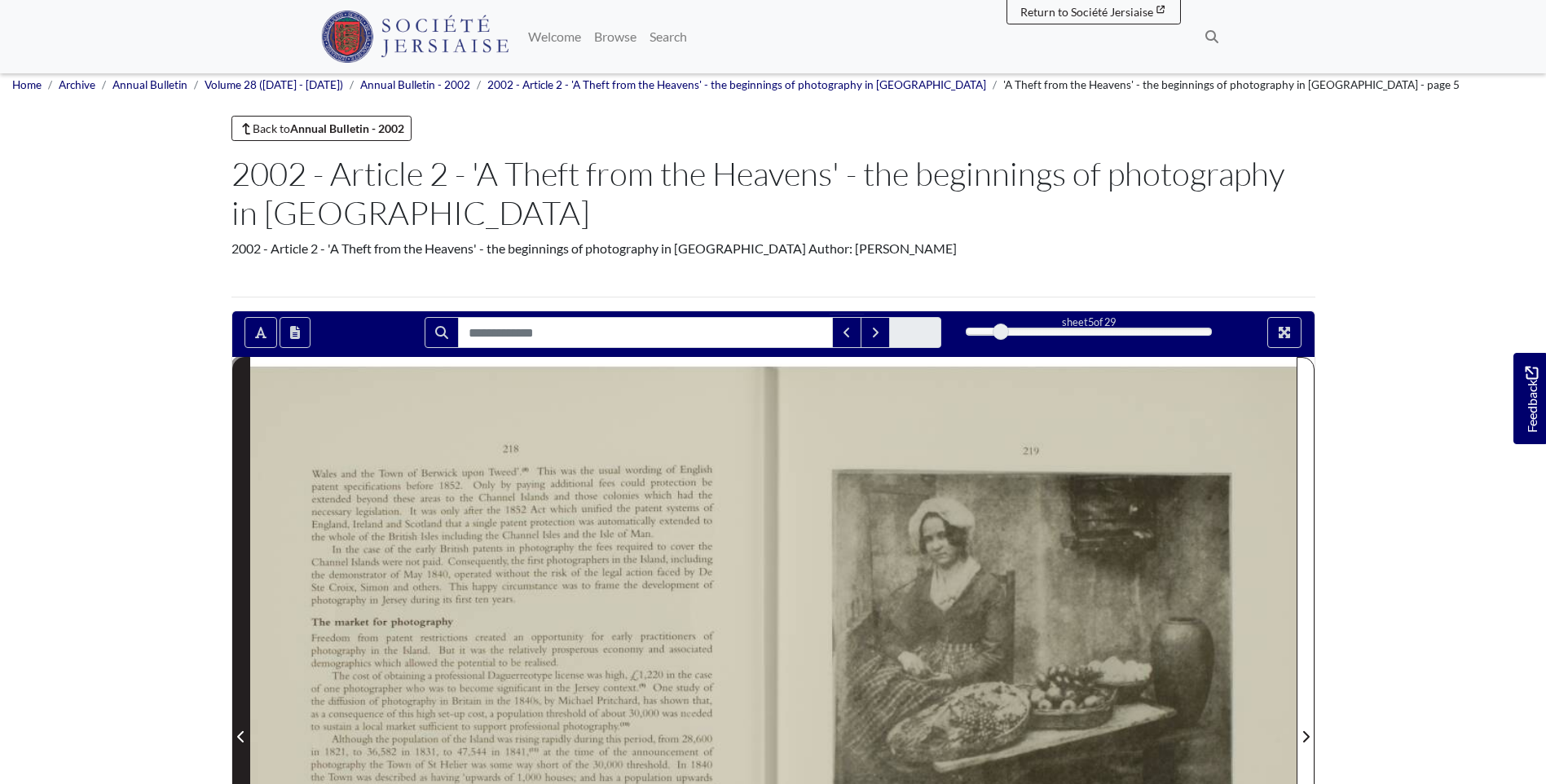
click at [239, 735] on icon "Previous Page" at bounding box center [240, 736] width 6 height 12
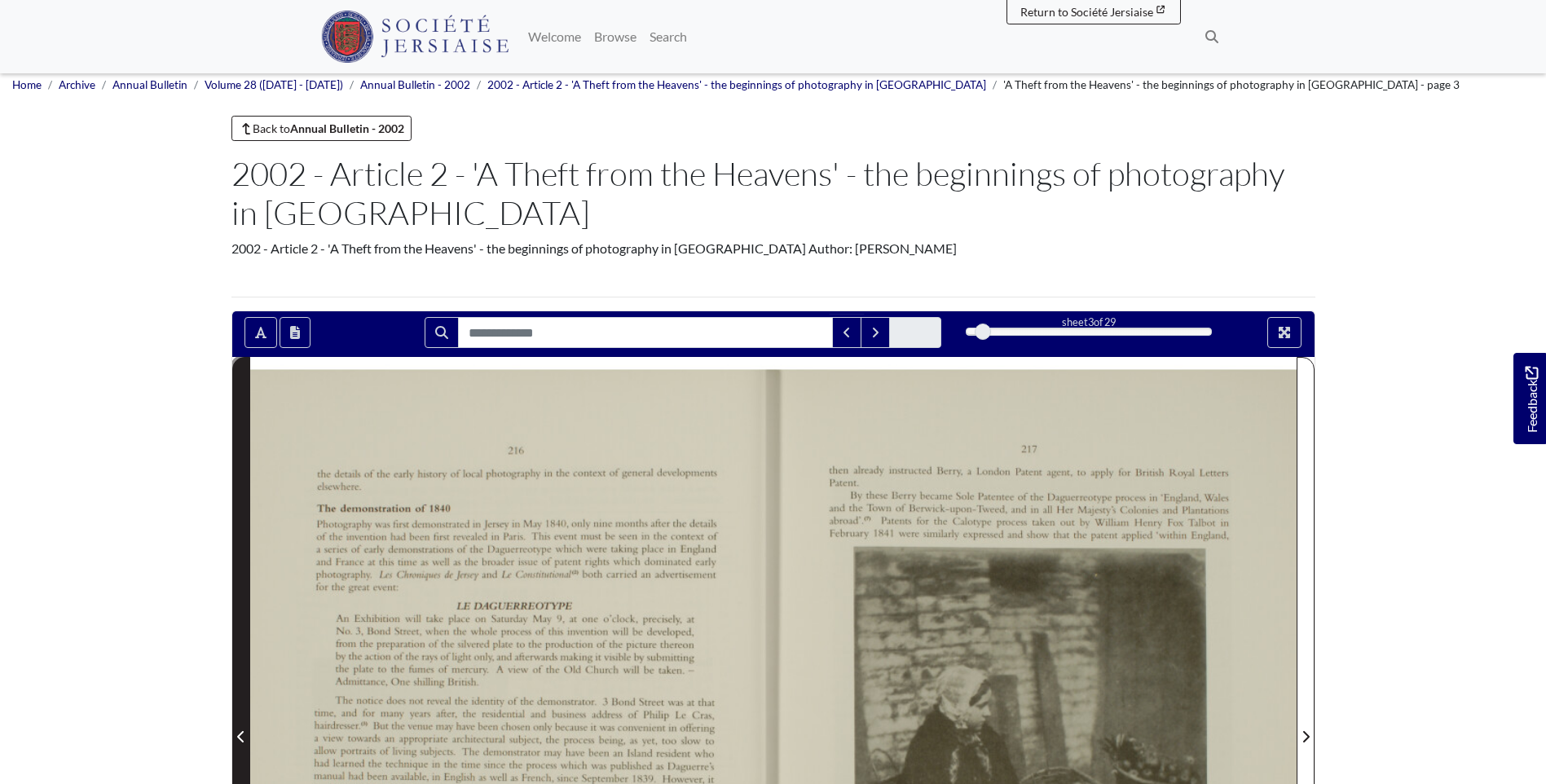
click at [238, 734] on icon "Previous Page" at bounding box center [241, 736] width 8 height 13
